Goal: Task Accomplishment & Management: Manage account settings

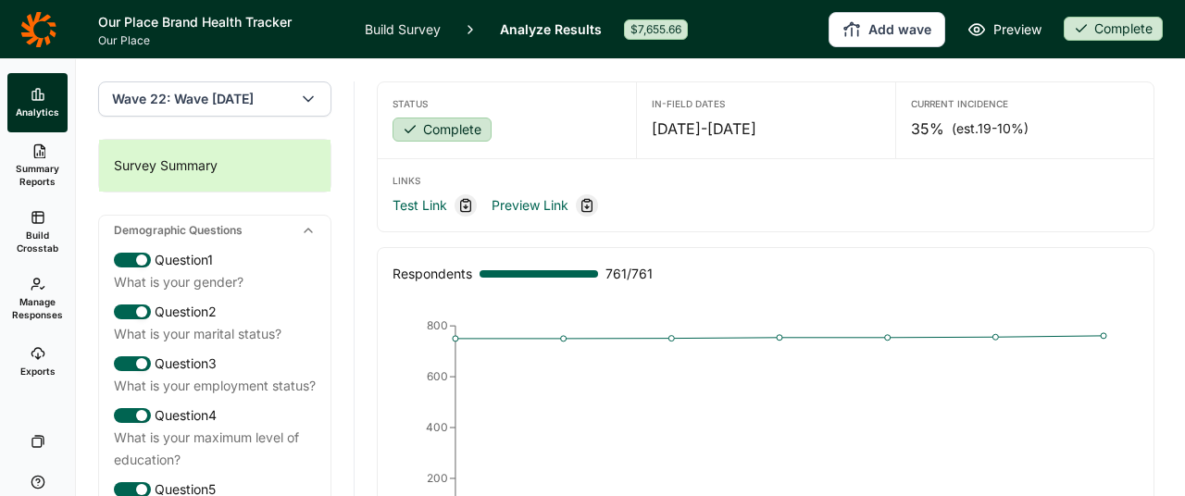
click at [42, 155] on use at bounding box center [39, 151] width 11 height 14
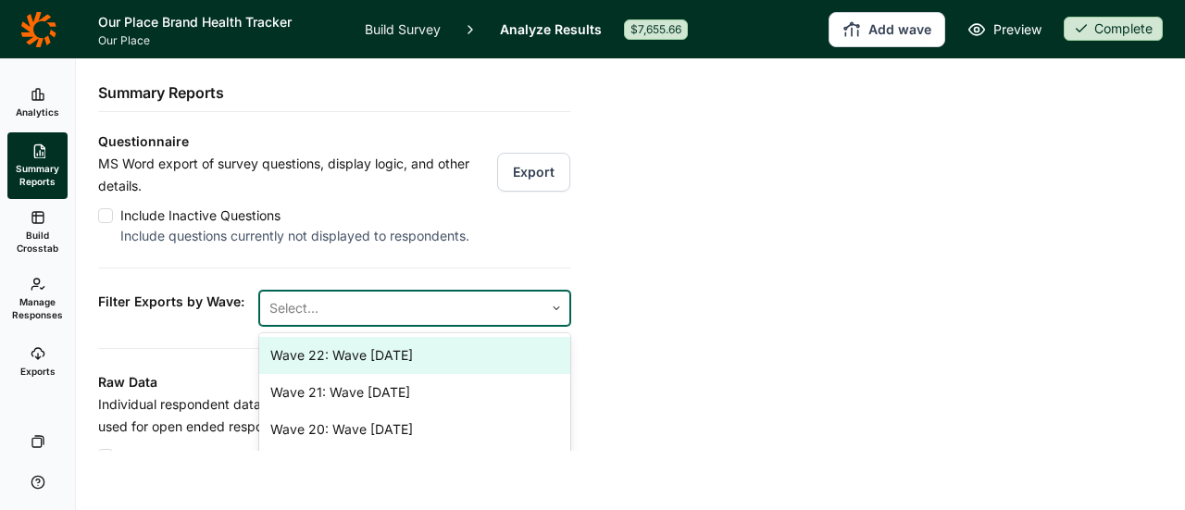
click at [444, 321] on div at bounding box center [401, 308] width 265 height 26
click at [431, 373] on div "Wave 22: Wave [DATE]" at bounding box center [414, 355] width 311 height 37
click at [457, 245] on div "Include questions currently not displayed to respondents." at bounding box center [297, 236] width 355 height 19
click at [98, 216] on input "Include Inactive Questions Include questions currently not displayed to respond…" at bounding box center [98, 216] width 0 height 0
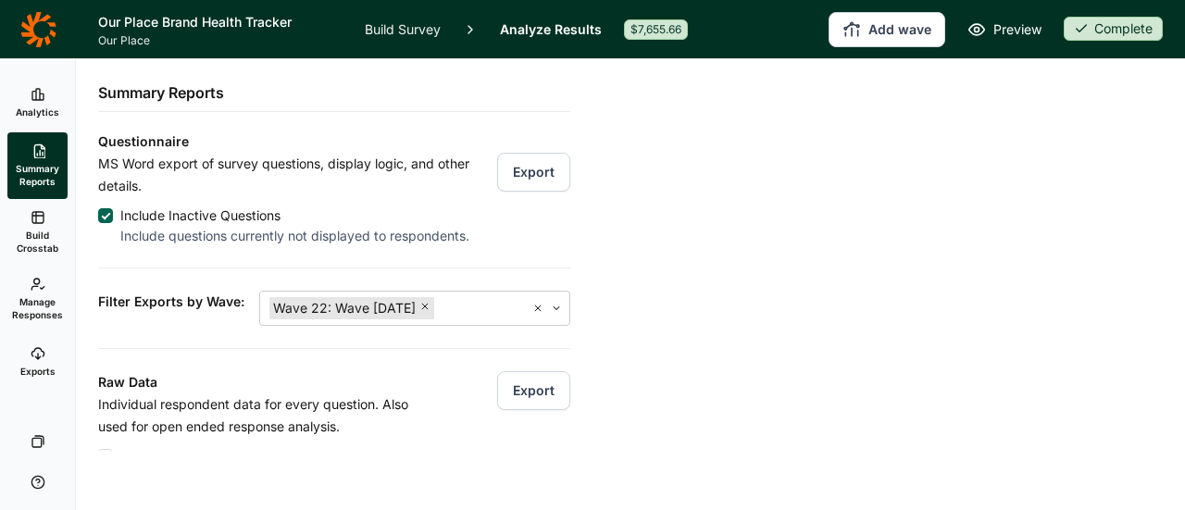
click at [520, 410] on button "Export" at bounding box center [533, 390] width 73 height 39
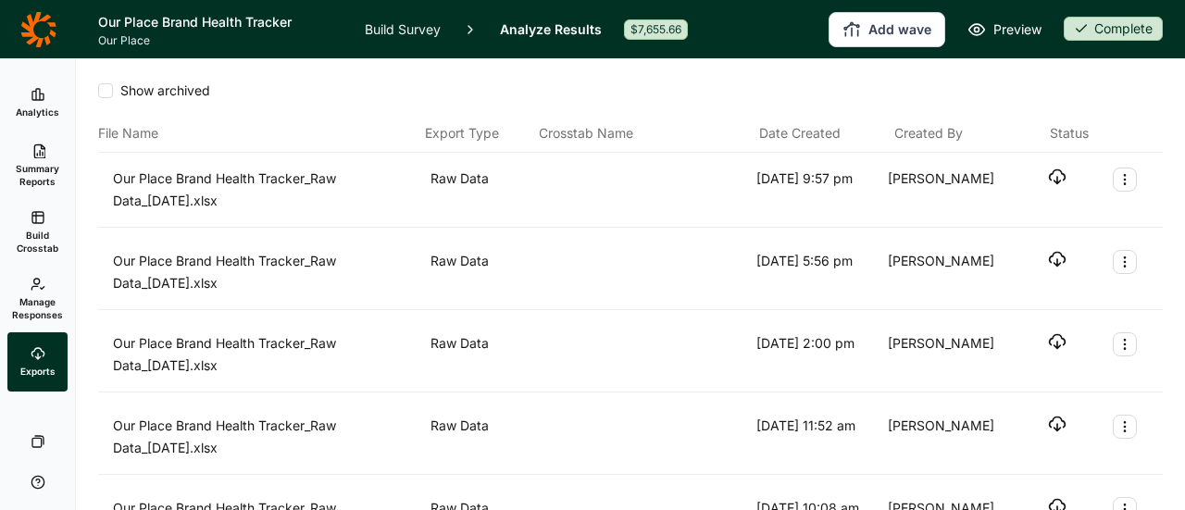
click at [1048, 178] on icon "button" at bounding box center [1057, 177] width 19 height 19
click at [31, 286] on icon at bounding box center [38, 284] width 15 height 15
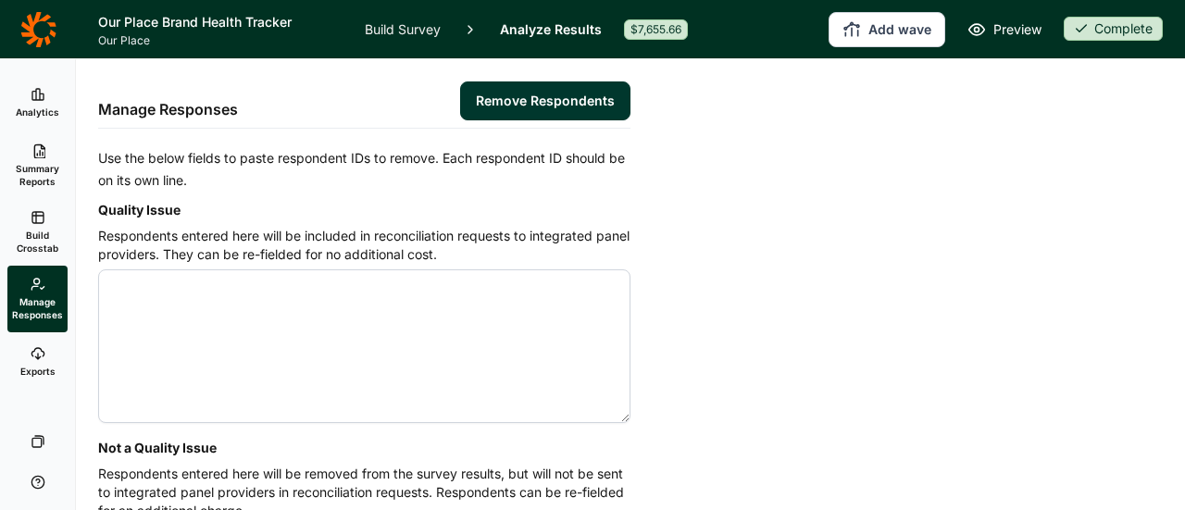
click at [210, 306] on textarea "Quality Issue" at bounding box center [364, 346] width 532 height 154
type textarea "4557981"
click at [590, 98] on button "Remove Respondents" at bounding box center [545, 100] width 170 height 39
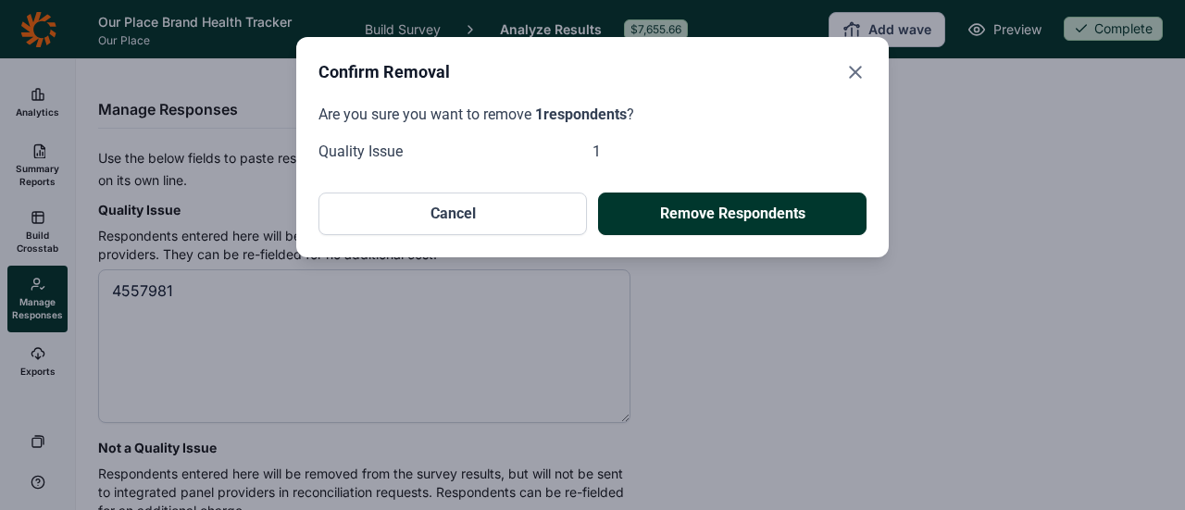
click at [700, 205] on button "Remove Respondents" at bounding box center [732, 214] width 268 height 43
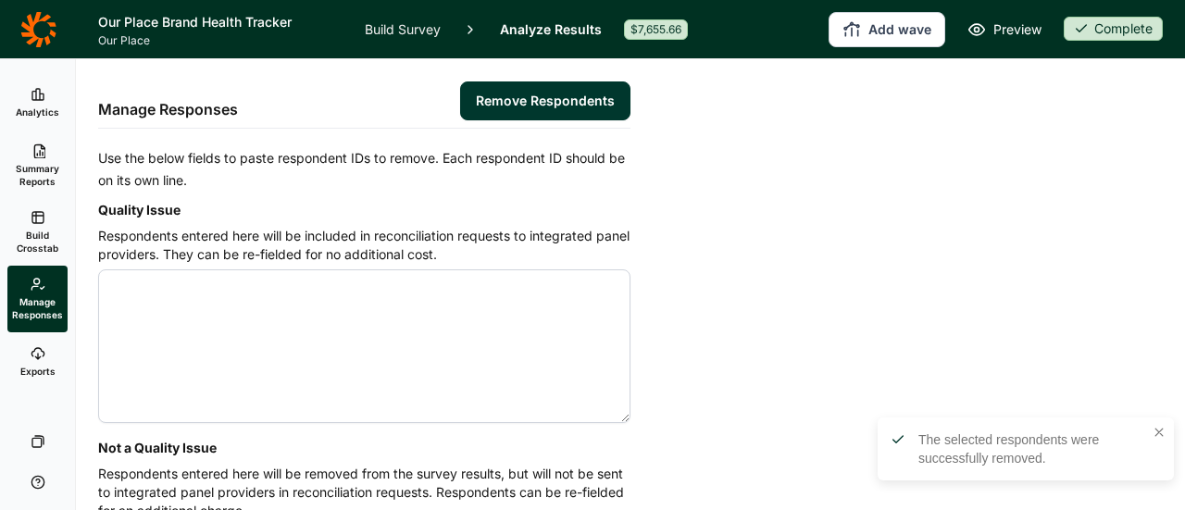
click at [1094, 27] on div "Complete" at bounding box center [1113, 29] width 99 height 24
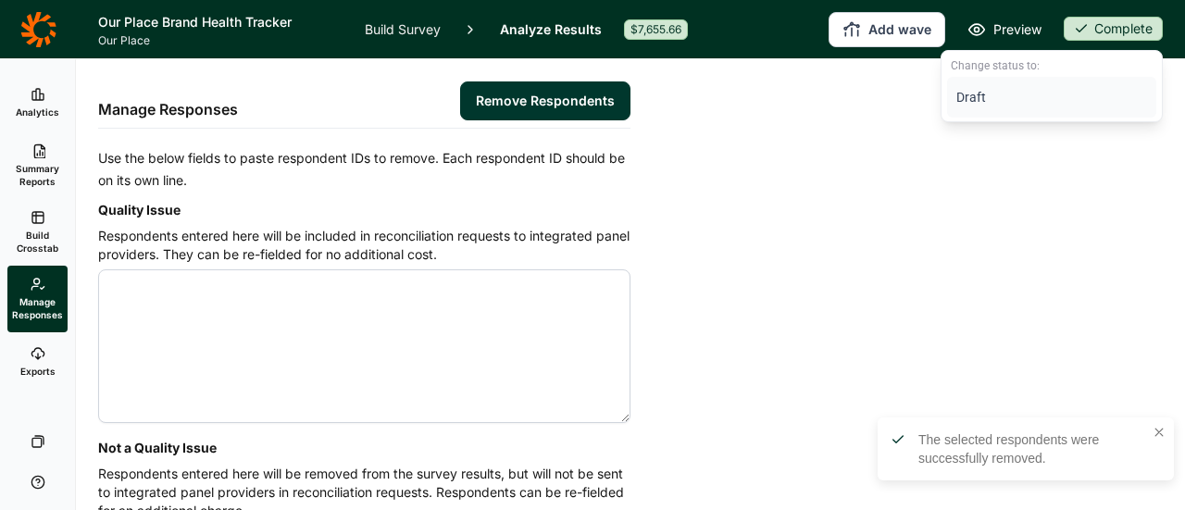
click at [1059, 88] on button "Draft" at bounding box center [1051, 97] width 209 height 41
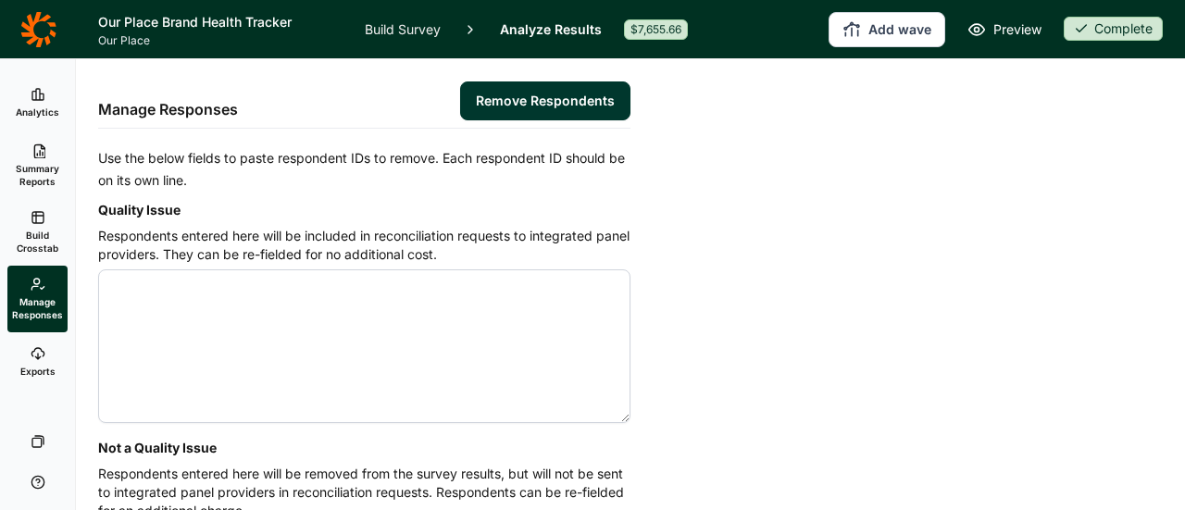
click at [415, 31] on link "Build Survey" at bounding box center [403, 29] width 76 height 58
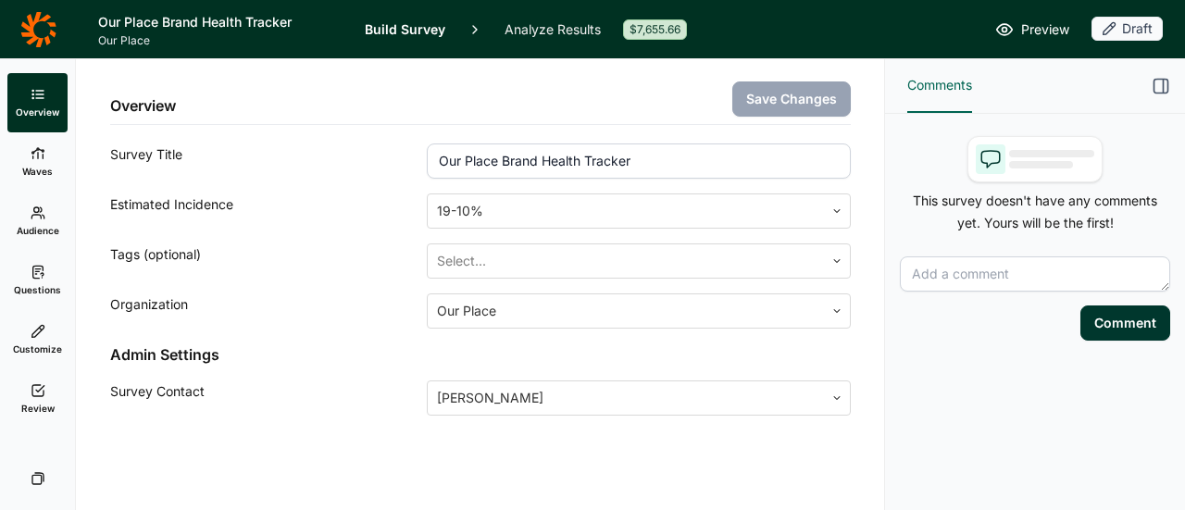
click at [37, 390] on icon at bounding box center [38, 390] width 15 height 15
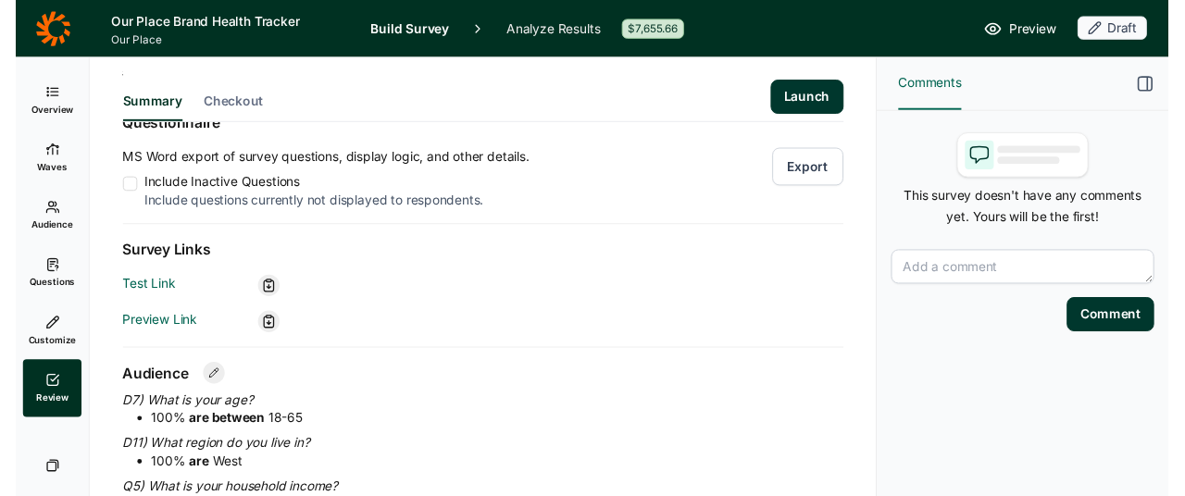
scroll to position [149, 0]
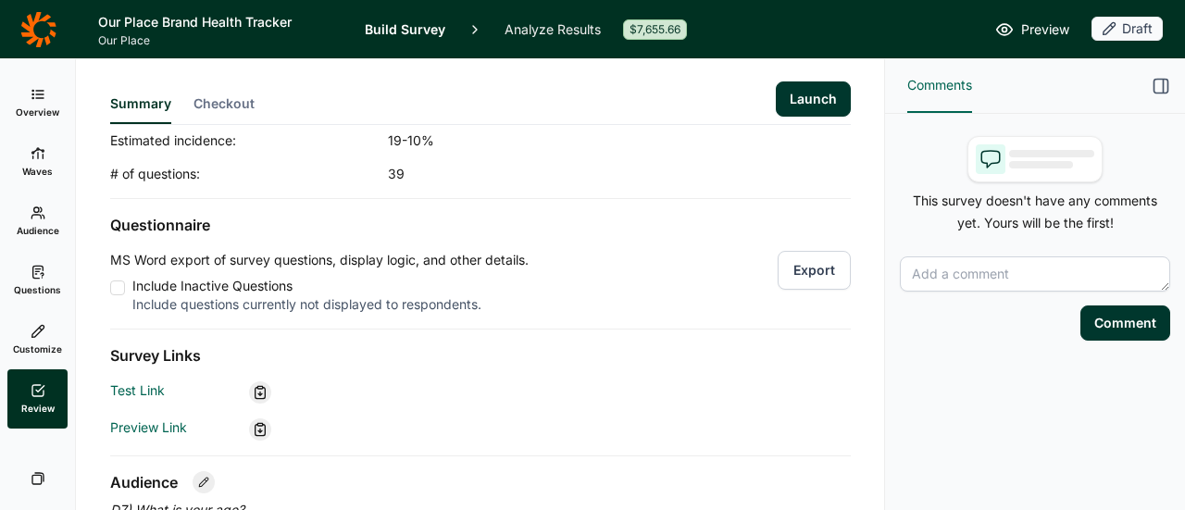
click at [820, 95] on button "Launch" at bounding box center [813, 98] width 75 height 35
